Goal: Task Accomplishment & Management: Manage account settings

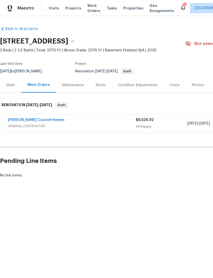
click at [110, 123] on div "[PERSON_NAME] Custom Homes" at bounding box center [72, 120] width 128 height 6
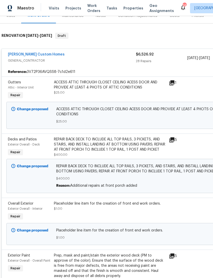
scroll to position [70, 0]
click at [192, 118] on div "ACCESS ATTIC THROUGH CLOSET CEILING ACESS DOOR AND PROVIDE AT LEAST 4 PHOTS OF …" at bounding box center [144, 114] width 177 height 17
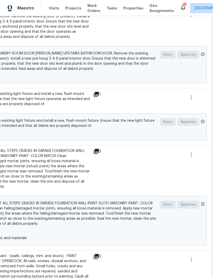
scroll to position [799, 76]
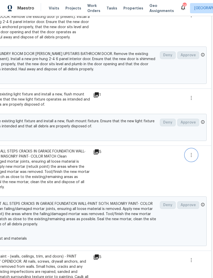
click at [192, 158] on icon "button" at bounding box center [192, 155] width 6 height 6
click at [166, 188] on div at bounding box center [106, 139] width 213 height 278
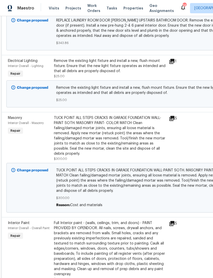
scroll to position [833, 0]
click at [143, 134] on div "TUCK POINT ALL STEPS CRACKS IN GARAGE FOUNDATION WALL-PAINT SOTH. MASONRY PAINT…" at bounding box center [110, 135] width 112 height 41
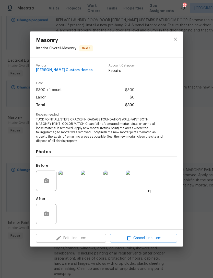
click at [87, 237] on div "Edit Line Item Cancel Line Item" at bounding box center [107, 238] width 154 height 17
click at [136, 131] on span "TUCK POINT ALL STEPS CRACKS IN GARAGE FOUNDATION WALL-PAINT SOTH. MASONRY PAINT…" at bounding box center [99, 130] width 127 height 26
click at [87, 240] on div "Edit Line Item Cancel Line Item" at bounding box center [107, 238] width 154 height 17
click at [102, 209] on div "After" at bounding box center [106, 210] width 141 height 33
click at [72, 234] on div "Edit Line Item Cancel Line Item" at bounding box center [107, 238] width 154 height 17
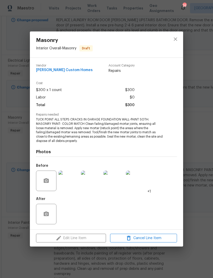
click at [72, 234] on div "Edit Line Item Cancel Line Item" at bounding box center [107, 238] width 154 height 17
click at [176, 35] on button "close" at bounding box center [176, 39] width 12 height 12
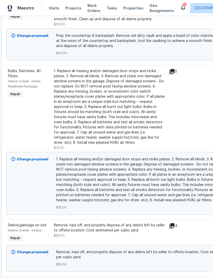
scroll to position [0, 0]
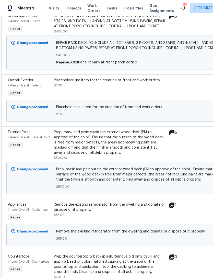
click at [122, 141] on div "Prep, mask and paint/stain the exterior wood deck (PM to approve of the color).…" at bounding box center [110, 143] width 112 height 26
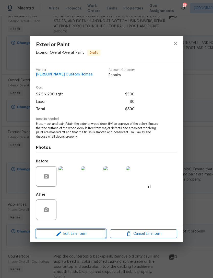
click at [90, 235] on span "Edit Line Item" at bounding box center [71, 234] width 67 height 6
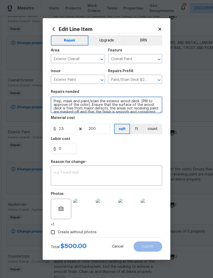
click at [55, 101] on textarea "Prep, mask and paint/stain the exterior wood deck (PM to approve of the color).…" at bounding box center [107, 105] width 112 height 16
click at [66, 103] on textarea "Prep, mask and paint/stain the exterior wood deck (PM to approve of the color).…" at bounding box center [107, 105] width 112 height 16
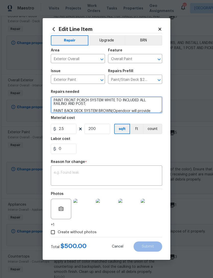
scroll to position [11, 0]
type textarea "PAINT FRONT PORCH SYSTEM WHITE TO INCLUDED ALL RAILING AND POST; PAINT BACK DEC…"
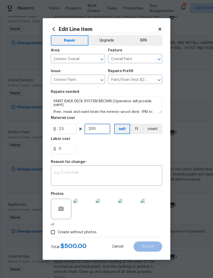
click at [101, 134] on input "200" at bounding box center [98, 129] width 26 height 10
type input "300"
click at [144, 177] on textarea at bounding box center [106, 176] width 105 height 11
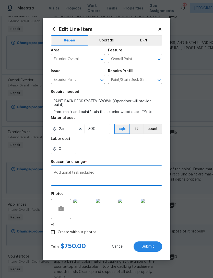
type textarea "Additional task included"
click at [99, 134] on input "300" at bounding box center [98, 129] width 26 height 10
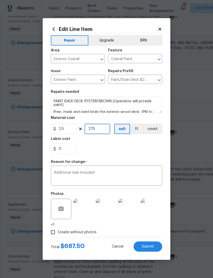
click at [102, 129] on input "275" at bounding box center [98, 129] width 26 height 10
type input "250"
click at [63, 210] on icon "button" at bounding box center [61, 209] width 5 height 5
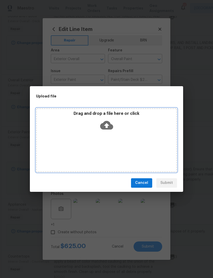
click at [105, 131] on icon at bounding box center [106, 125] width 13 height 13
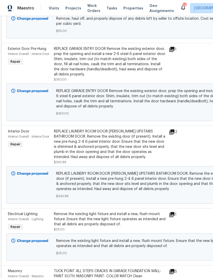
scroll to position [711, 0]
